Goal: Information Seeking & Learning: Learn about a topic

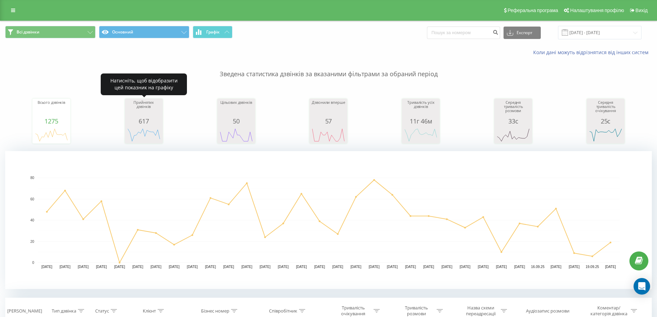
click at [140, 126] on icon "A chart." at bounding box center [144, 135] width 34 height 21
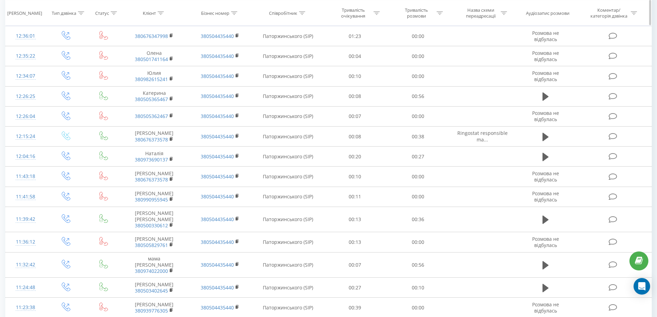
scroll to position [105, 0]
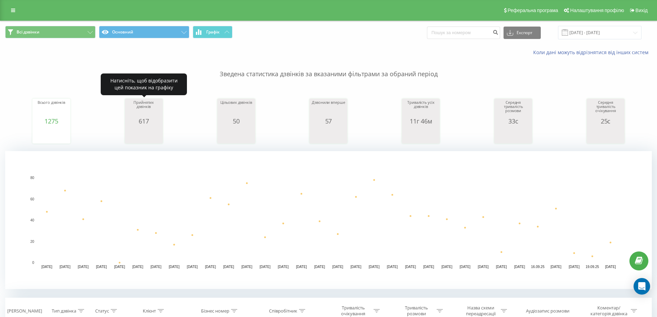
click at [149, 124] on div "617" at bounding box center [144, 121] width 34 height 7
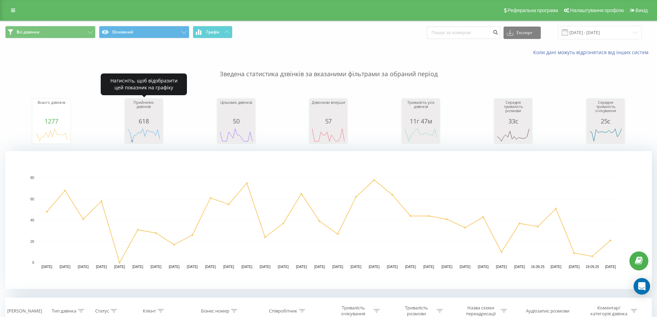
click at [131, 137] on rect "A chart." at bounding box center [144, 135] width 34 height 13
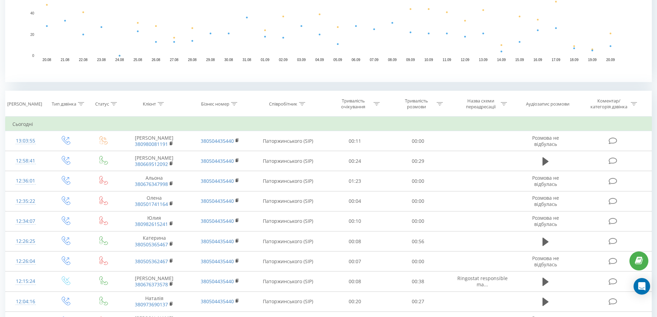
scroll to position [345, 0]
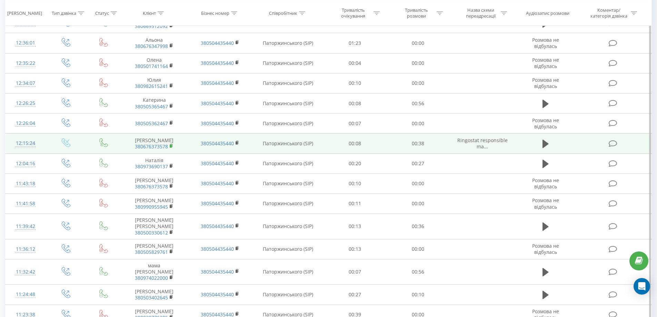
click at [171, 145] on rect at bounding box center [171, 146] width 2 height 3
click at [543, 143] on icon at bounding box center [546, 144] width 6 height 10
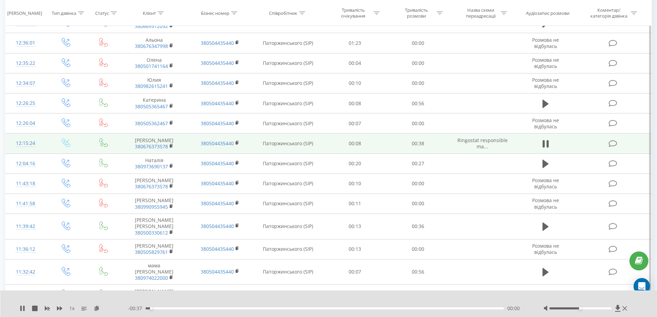
click at [161, 308] on div "00:00" at bounding box center [325, 308] width 359 height 2
click at [257, 307] on div "00:03" at bounding box center [325, 308] width 359 height 2
click at [296, 309] on div "00:16" at bounding box center [325, 308] width 359 height 2
drag, startPoint x: 301, startPoint y: 309, endPoint x: 215, endPoint y: 312, distance: 86.6
click at [215, 312] on div "1 x - 00:29 00:08 00:08" at bounding box center [328, 303] width 657 height 27
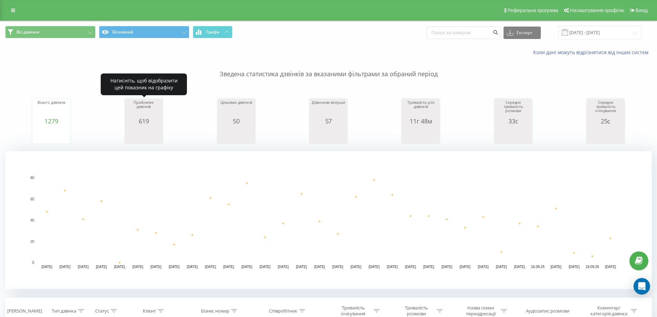
click at [150, 128] on icon "A chart." at bounding box center [144, 135] width 34 height 21
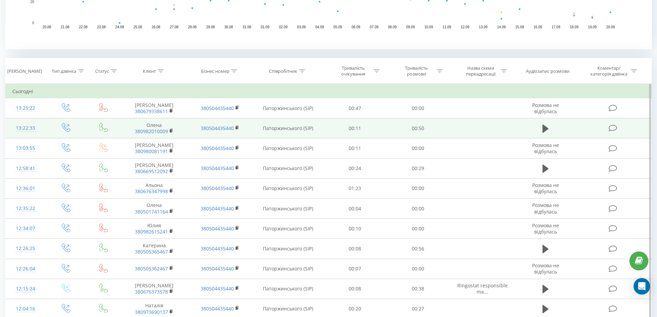
scroll to position [56, 0]
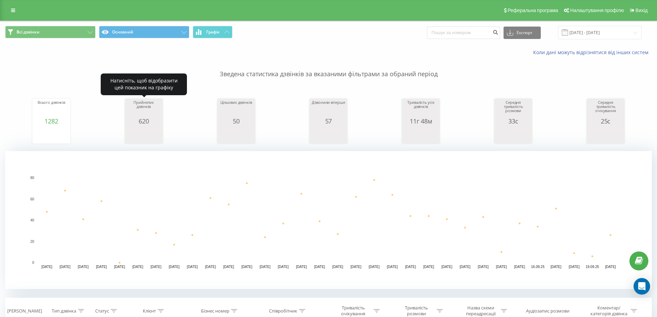
click at [131, 107] on div "Прийнятих дзвінків" at bounding box center [144, 108] width 34 height 17
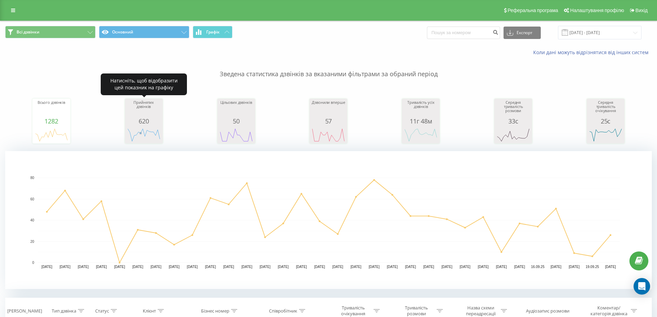
click at [139, 135] on rect "A chart." at bounding box center [144, 135] width 34 height 13
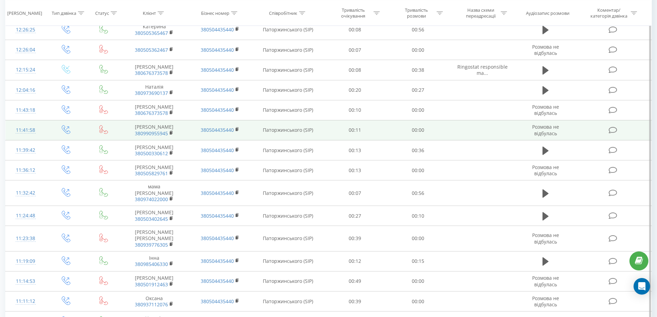
scroll to position [560, 0]
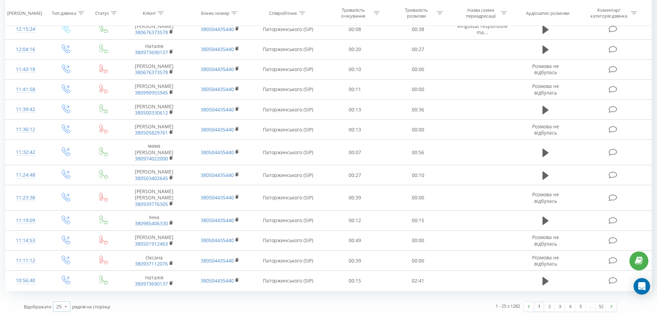
click at [61, 307] on icon at bounding box center [66, 306] width 10 height 13
click at [67, 294] on div "100" at bounding box center [61, 297] width 17 height 10
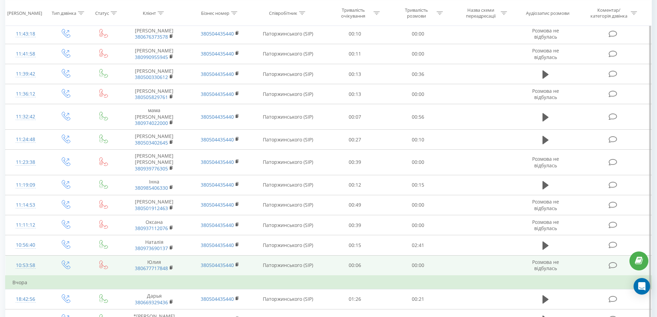
scroll to position [628, 0]
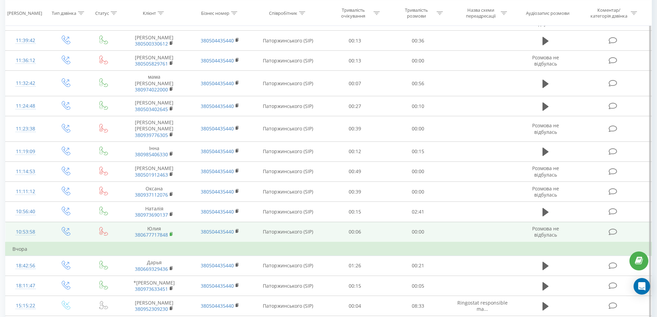
click at [172, 235] on rect at bounding box center [171, 234] width 2 height 3
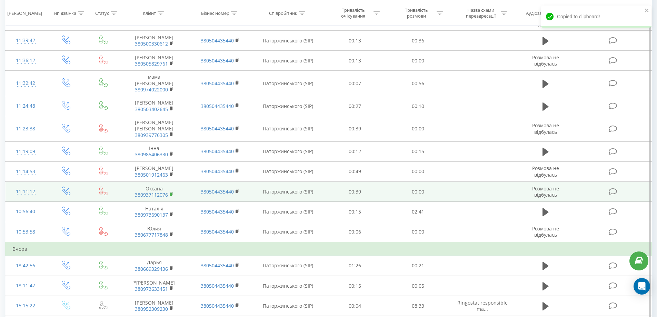
click at [171, 194] on rect at bounding box center [171, 194] width 2 height 3
